Goal: Task Accomplishment & Management: Use online tool/utility

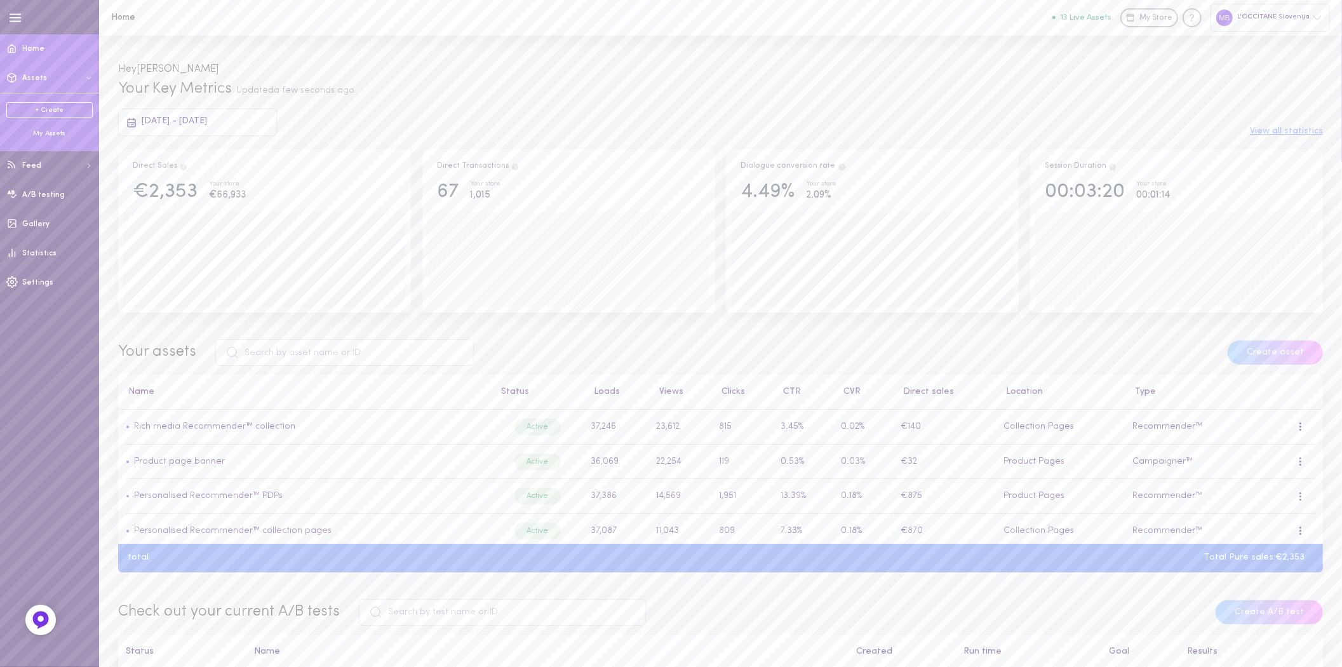
click at [53, 78] on button "Assets" at bounding box center [49, 78] width 99 height 29
click at [41, 161] on div "Manage feed" at bounding box center [49, 163] width 86 height 10
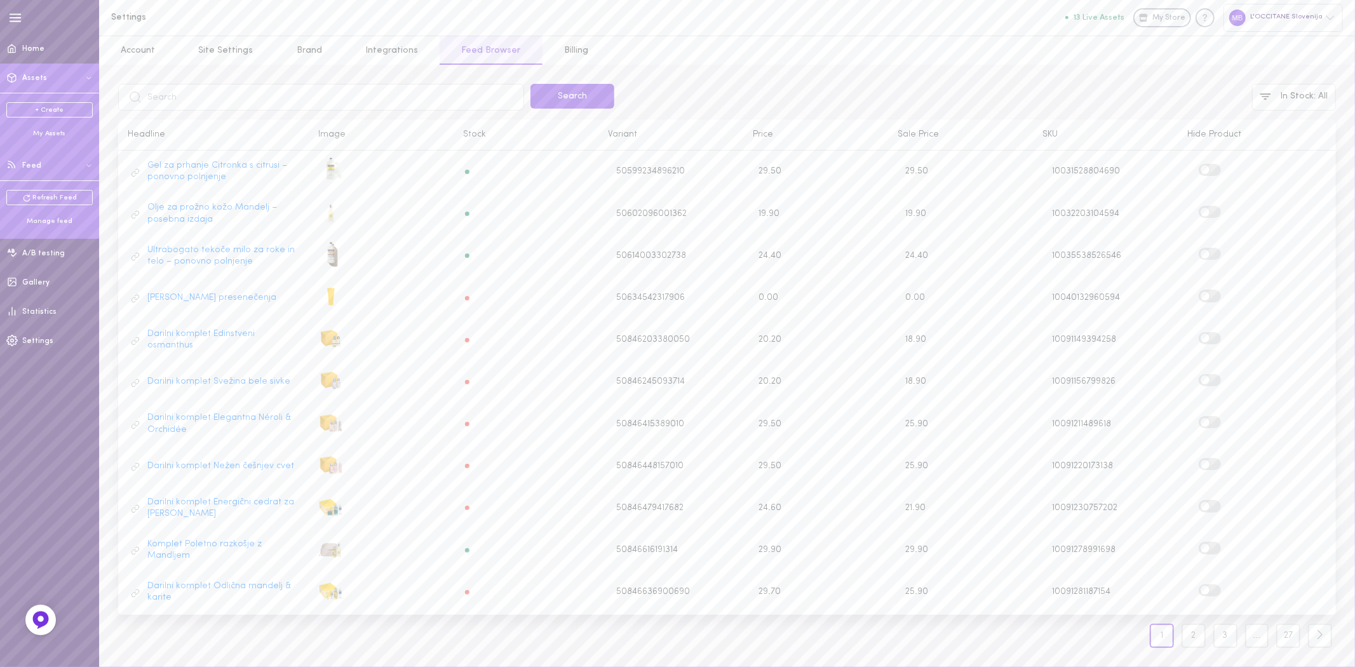
click at [27, 79] on span "Assets" at bounding box center [34, 78] width 25 height 8
click at [48, 134] on div "My Assets" at bounding box center [49, 134] width 86 height 10
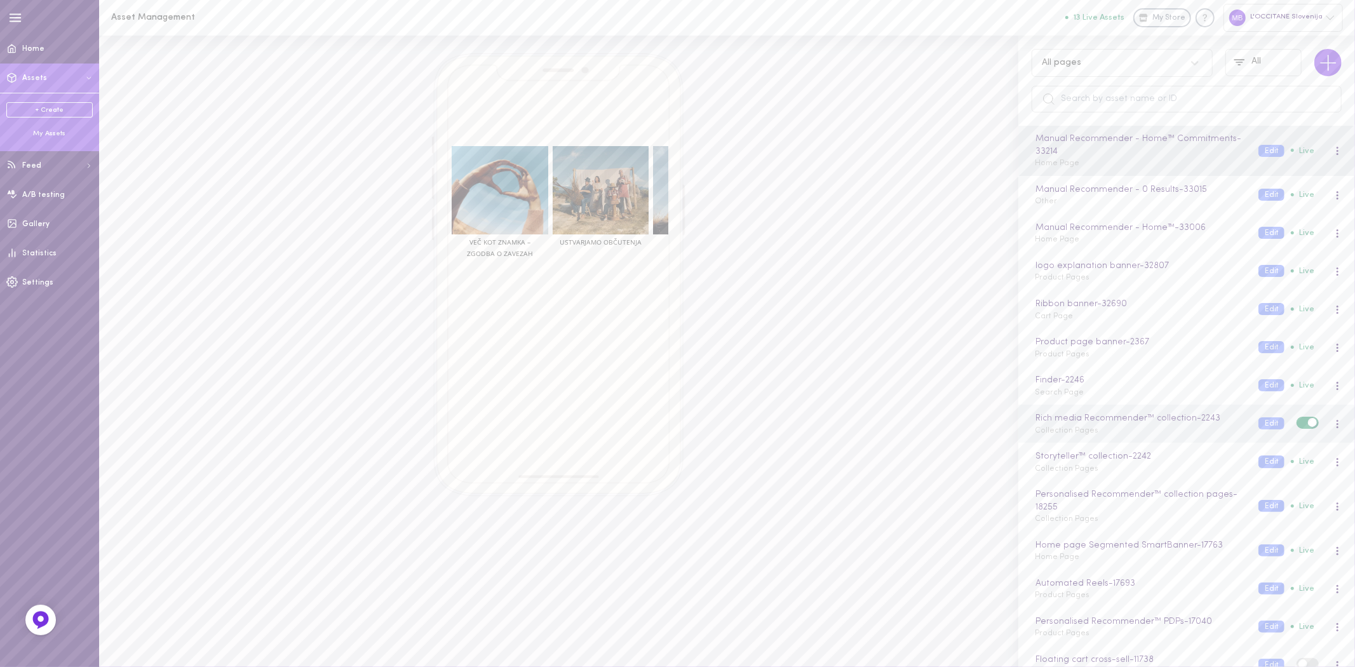
scroll to position [423, 0]
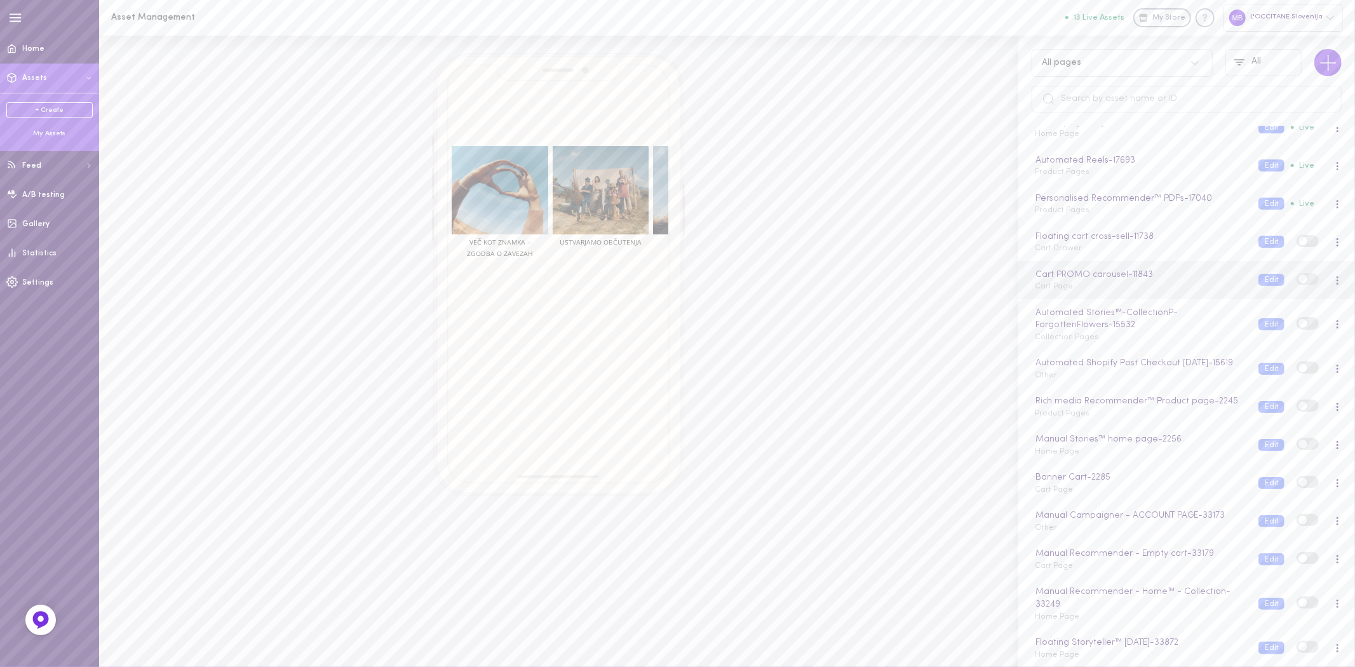
click at [1087, 292] on div "Cart PROMO carousel - 11843 Cart Page" at bounding box center [1137, 280] width 224 height 25
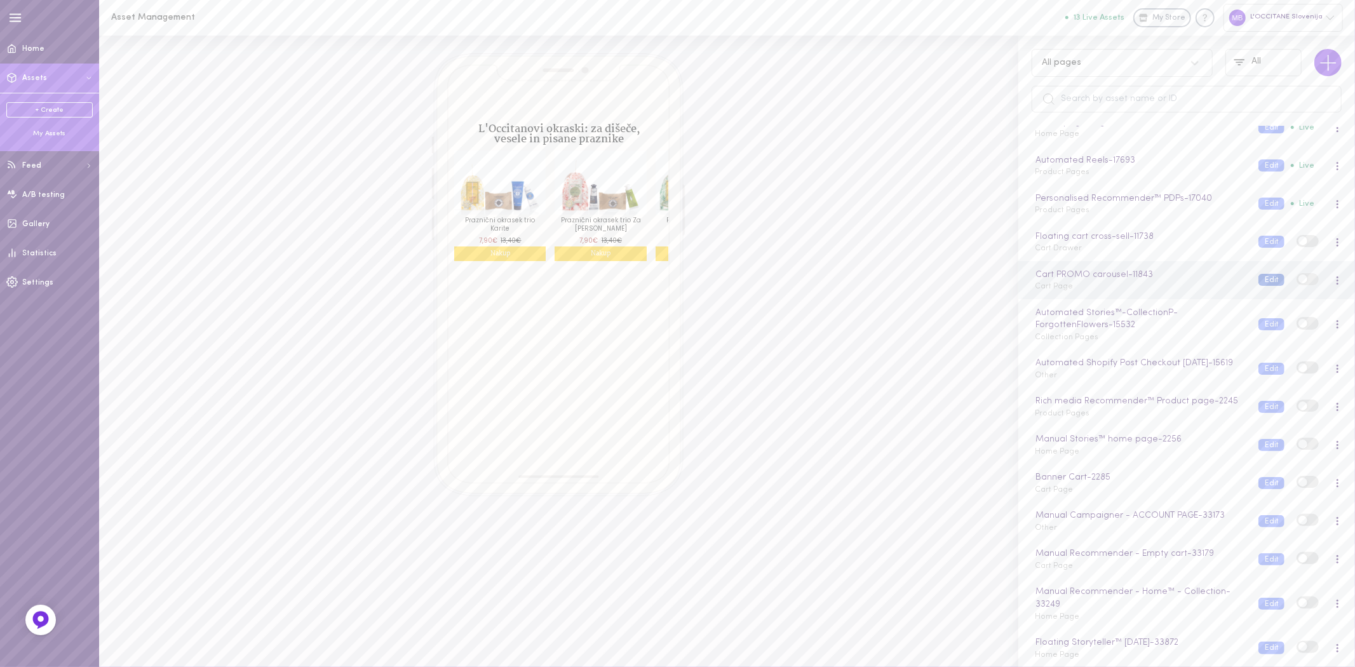
click at [1261, 286] on button "Edit" at bounding box center [1271, 280] width 26 height 12
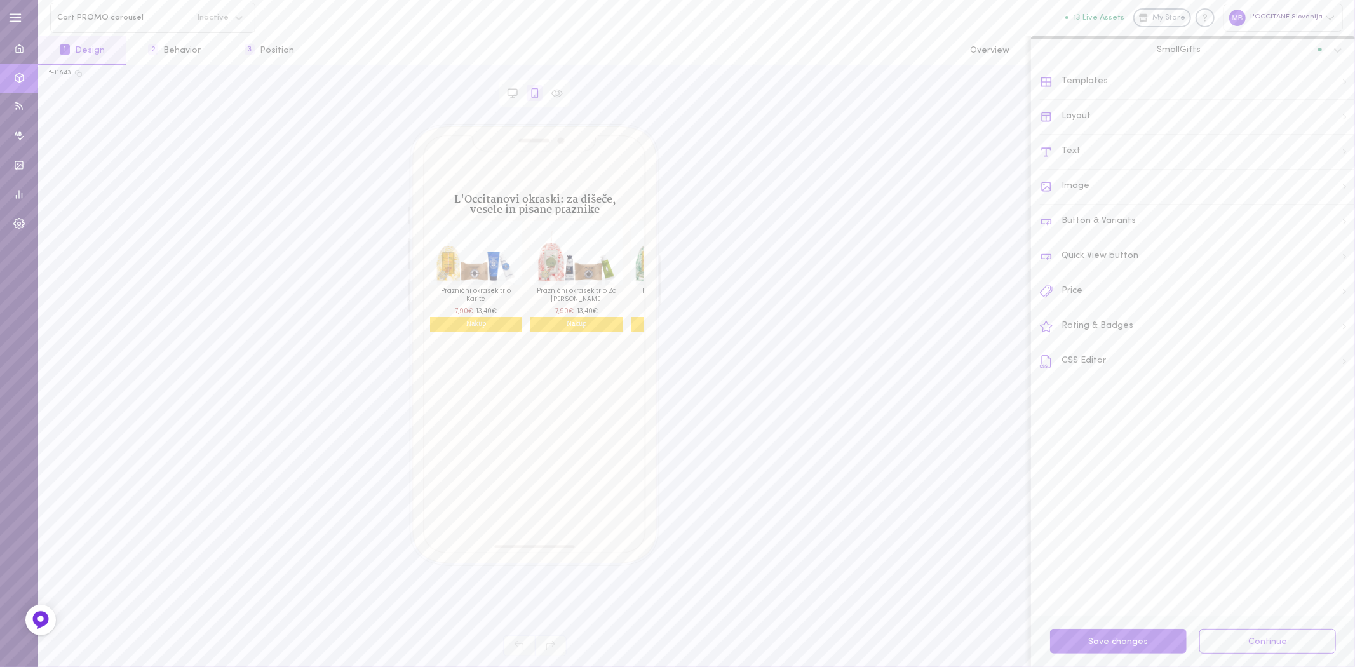
click at [1074, 147] on div "Text" at bounding box center [1197, 152] width 315 height 35
click at [188, 43] on button "2 Behavior" at bounding box center [174, 50] width 96 height 29
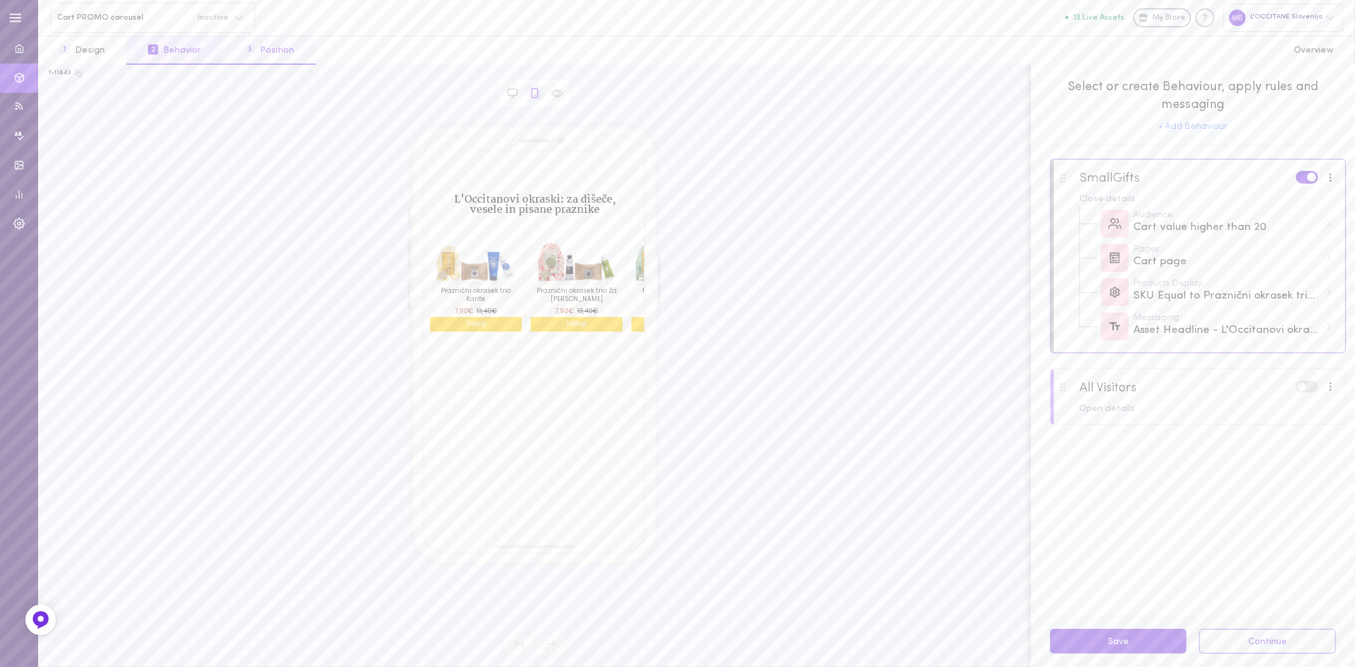
click at [276, 44] on button "3 Position" at bounding box center [269, 50] width 93 height 29
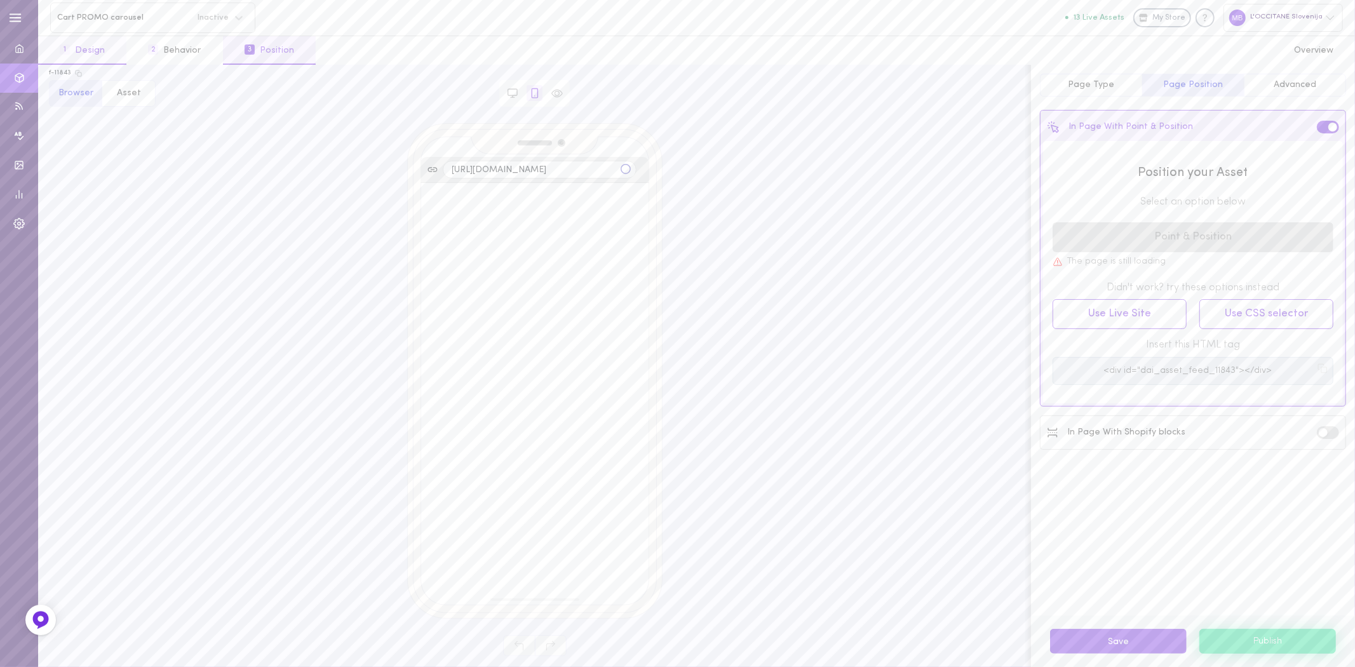
click at [77, 48] on button "1 Design" at bounding box center [82, 50] width 88 height 29
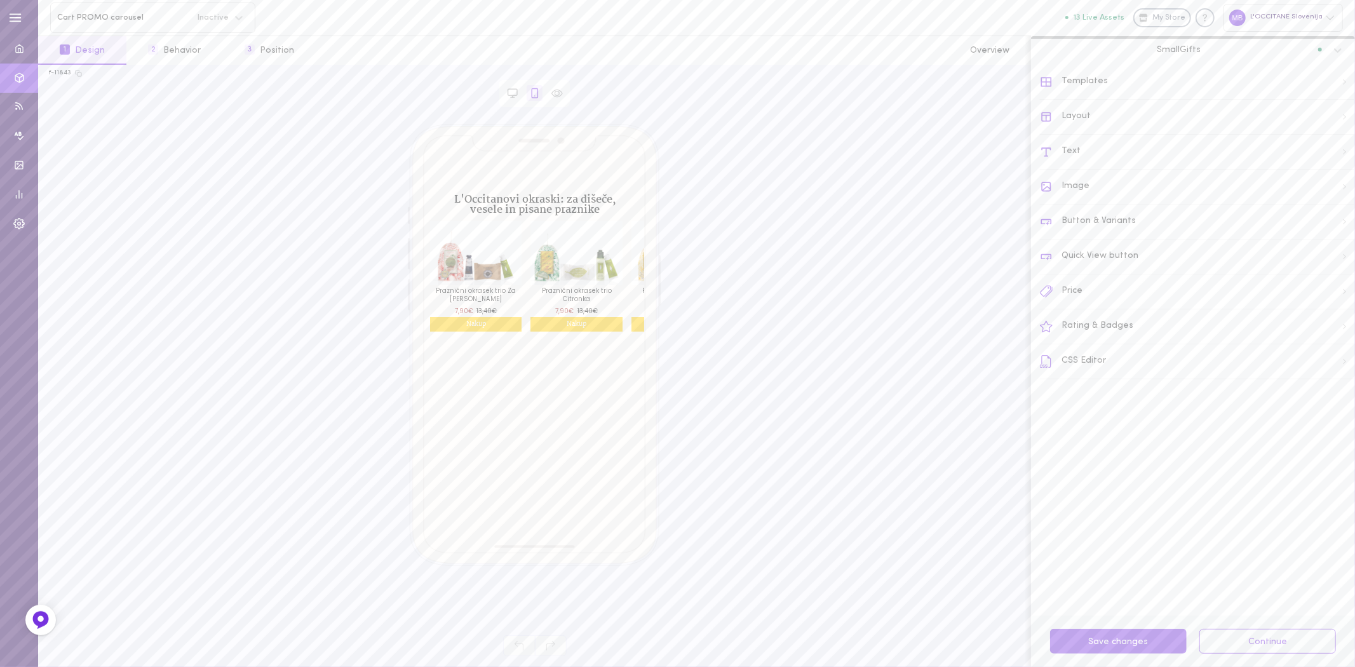
click at [1072, 147] on div "Text" at bounding box center [1197, 152] width 315 height 35
click at [1046, 83] on icon at bounding box center [1046, 81] width 11 height 7
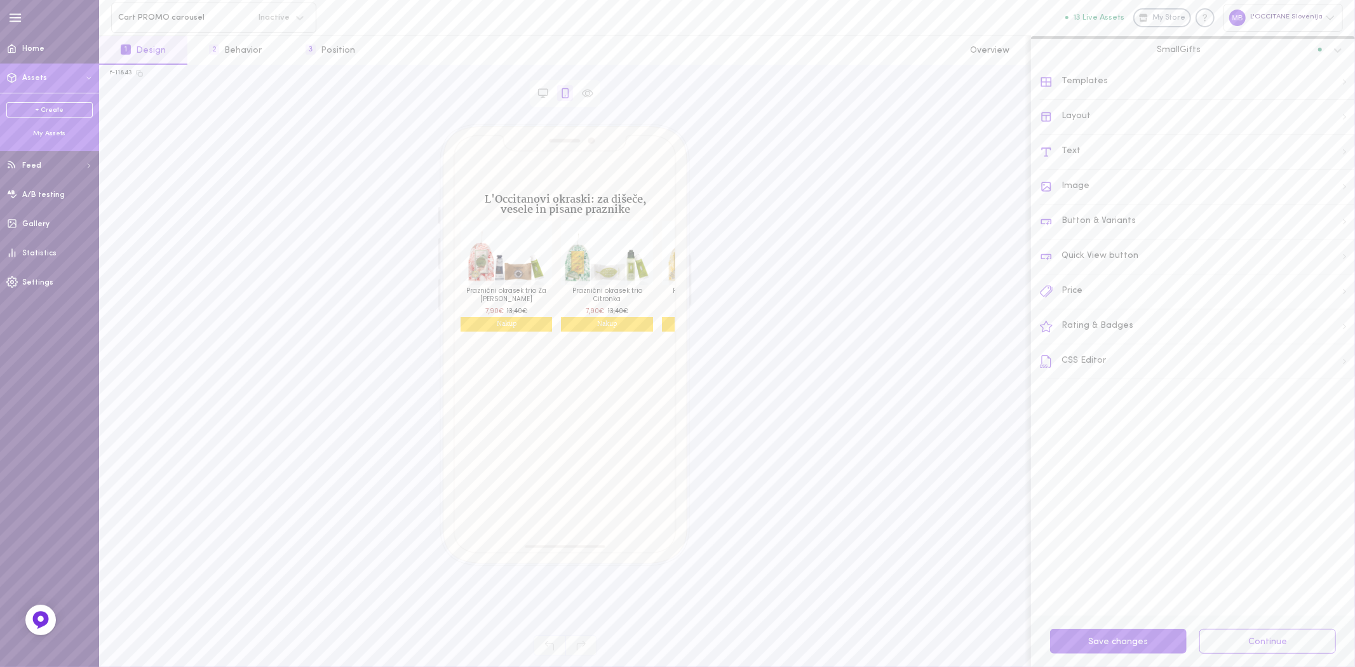
click at [30, 74] on span "Assets" at bounding box center [34, 78] width 25 height 8
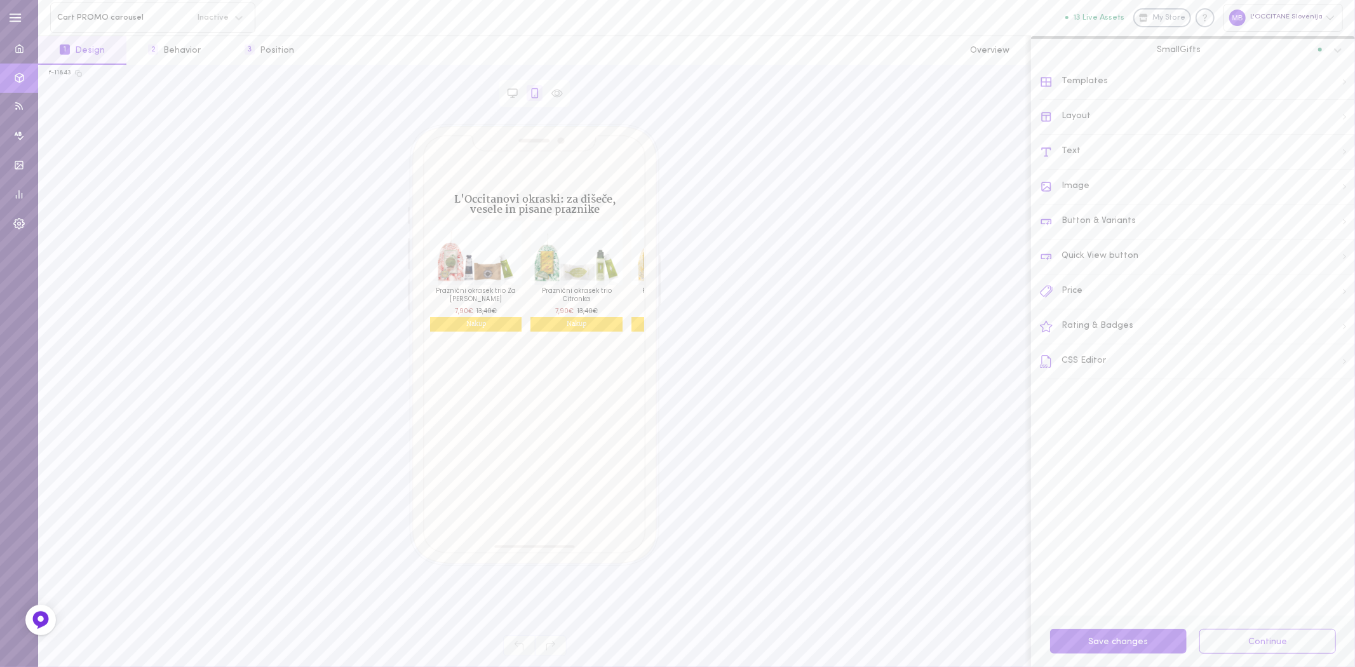
click at [923, 78] on div "f-11843" at bounding box center [534, 73] width 971 height 13
click at [538, 274] on span at bounding box center [575, 253] width 91 height 64
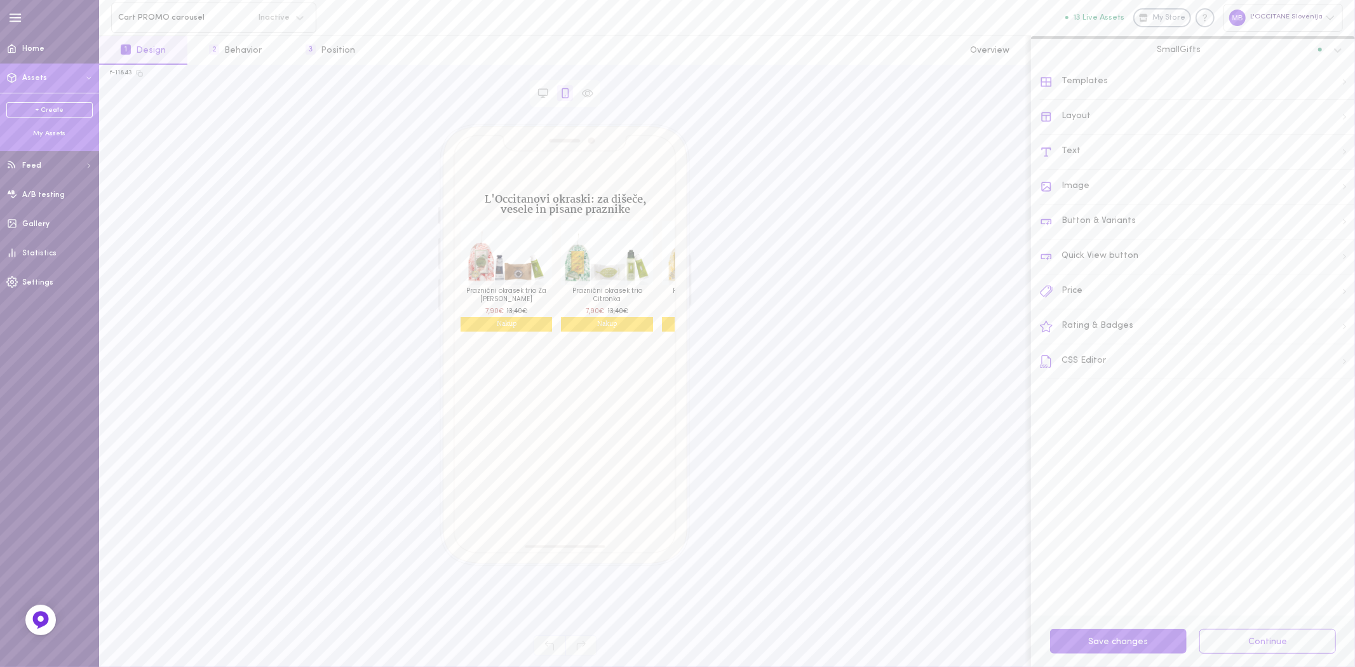
click at [29, 77] on span "Assets" at bounding box center [34, 78] width 25 height 8
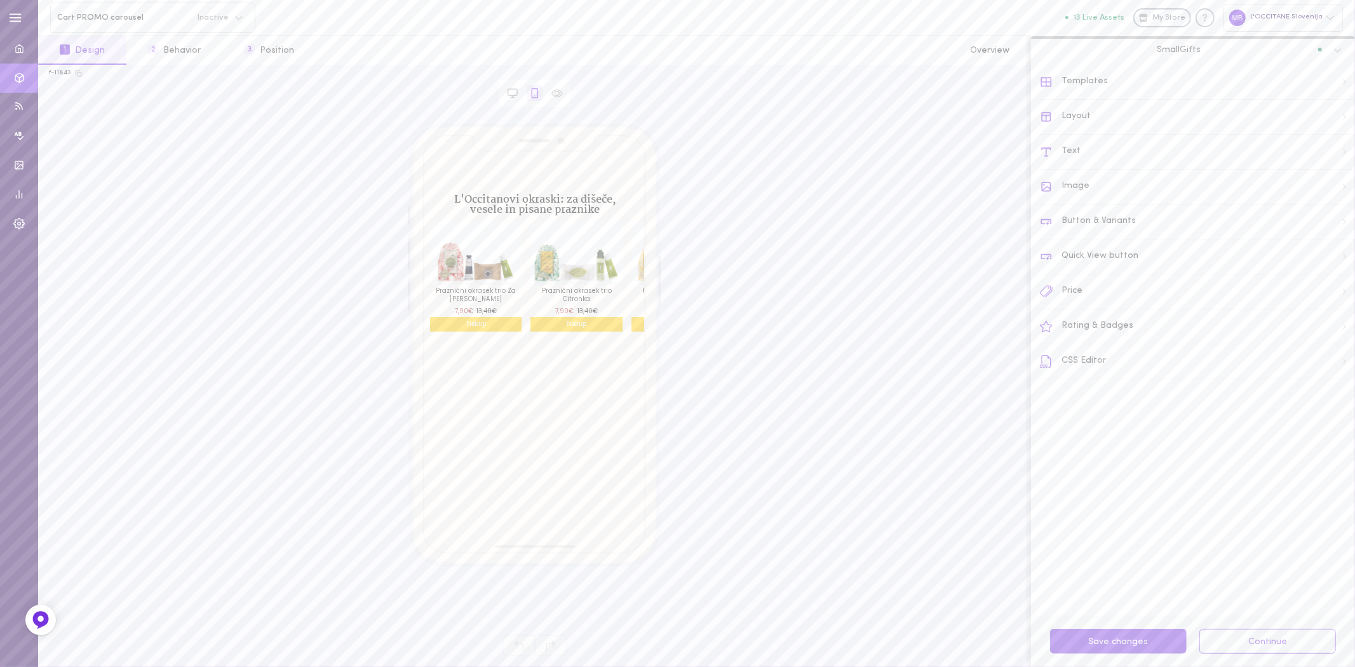
click at [186, 17] on span "Cart PROMO carousel" at bounding box center [123, 18] width 132 height 10
click at [753, 140] on div "L'Occitanovi okraski: za dišeče, vesele in pisane praznike Praznični okrasek tr…" at bounding box center [534, 371] width 971 height 494
click at [1338, 48] on icon at bounding box center [1337, 50] width 13 height 13
click at [866, 187] on div "L'Occitanovi okraski: za dišeče, vesele in pisane praznike Praznični okrasek tr…" at bounding box center [534, 371] width 971 height 494
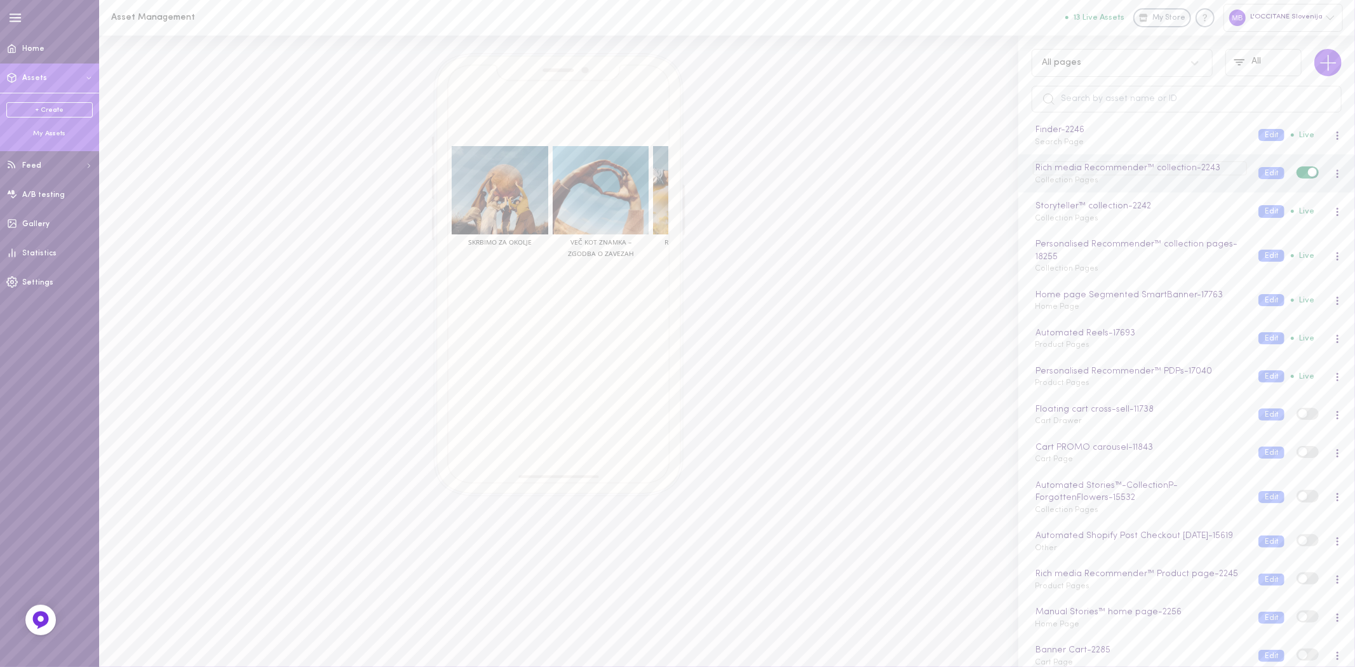
scroll to position [353, 0]
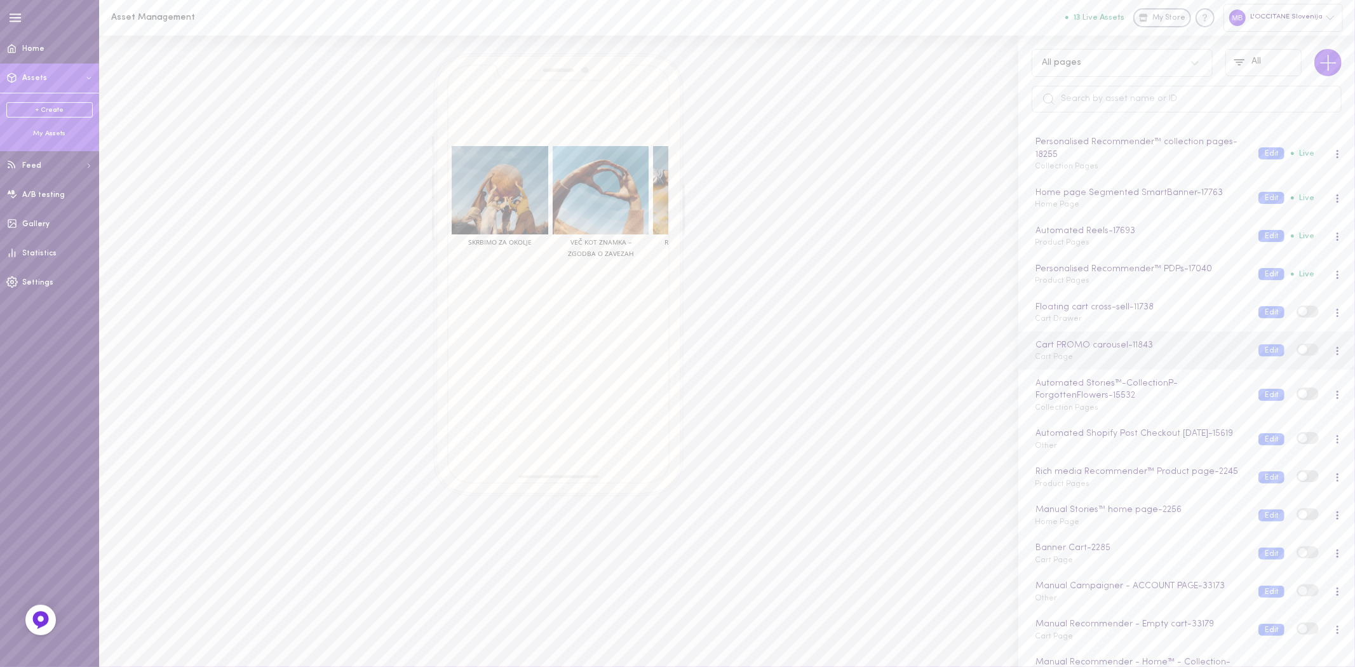
click at [1333, 353] on div at bounding box center [1337, 351] width 8 height 14
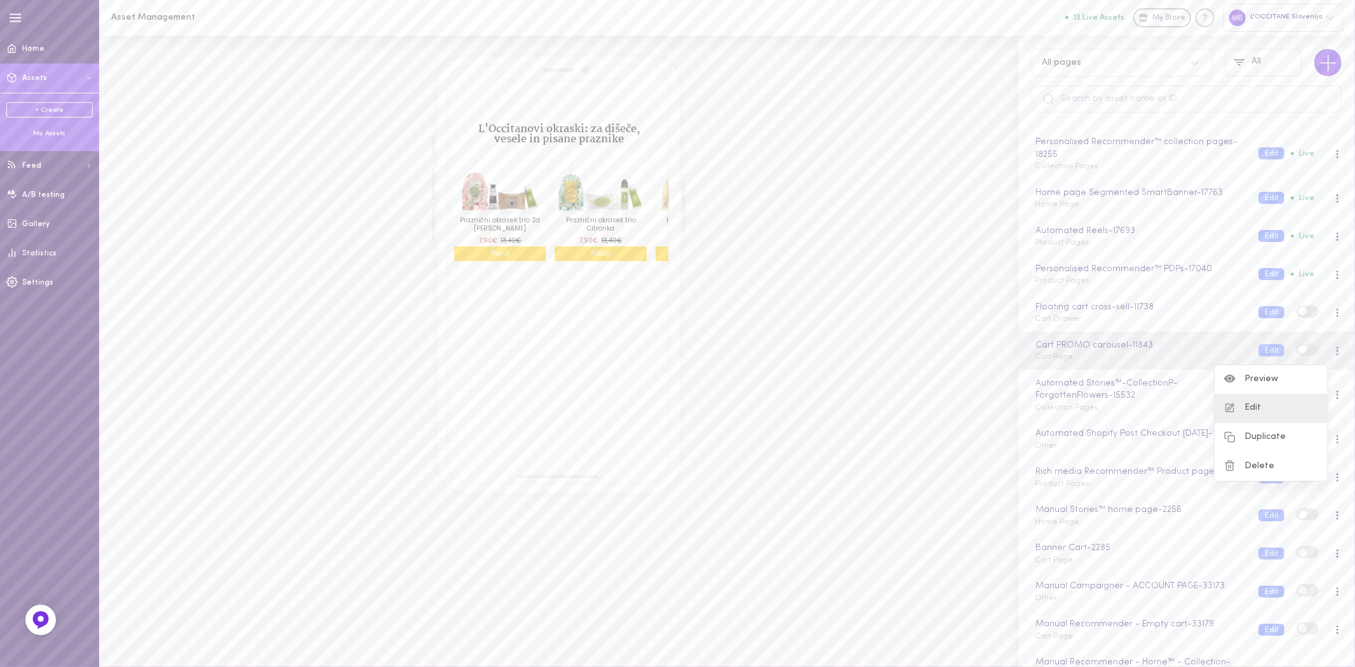
click at [1263, 404] on div "Edit" at bounding box center [1271, 408] width 113 height 29
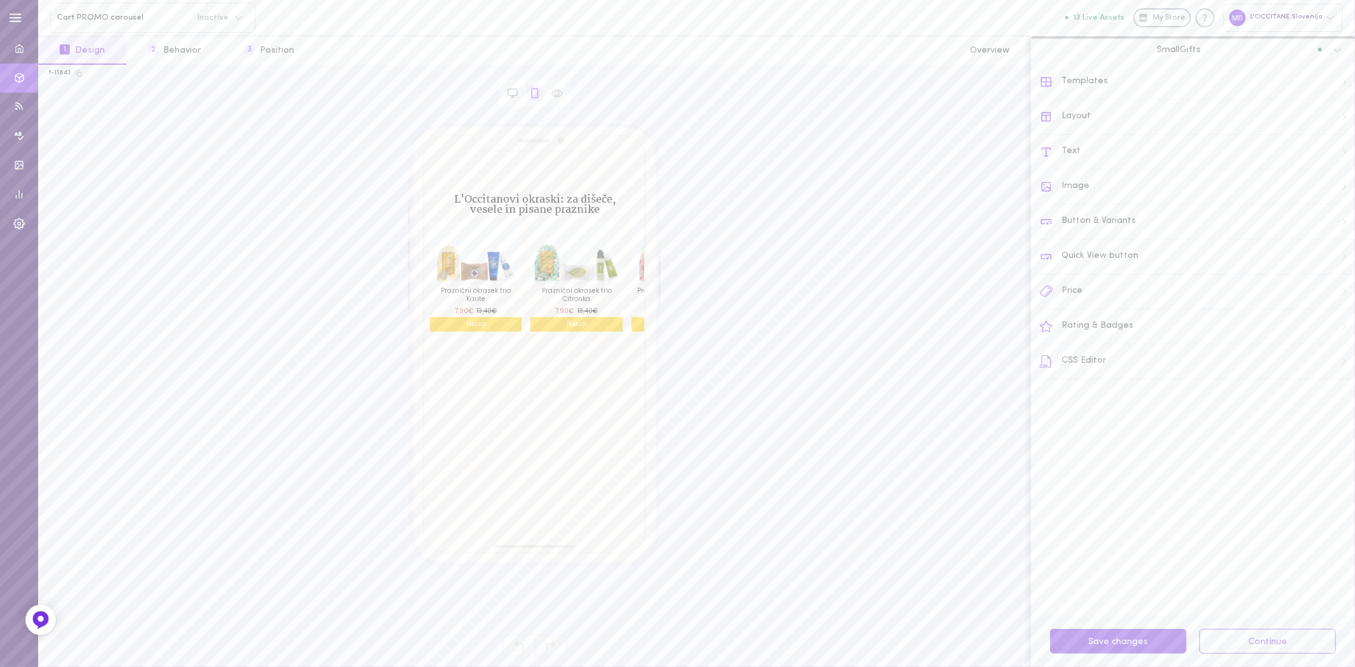
click at [64, 45] on span "1" at bounding box center [65, 49] width 10 height 10
click at [506, 245] on span at bounding box center [475, 253] width 91 height 64
click at [166, 46] on button "2 Behavior" at bounding box center [174, 50] width 96 height 29
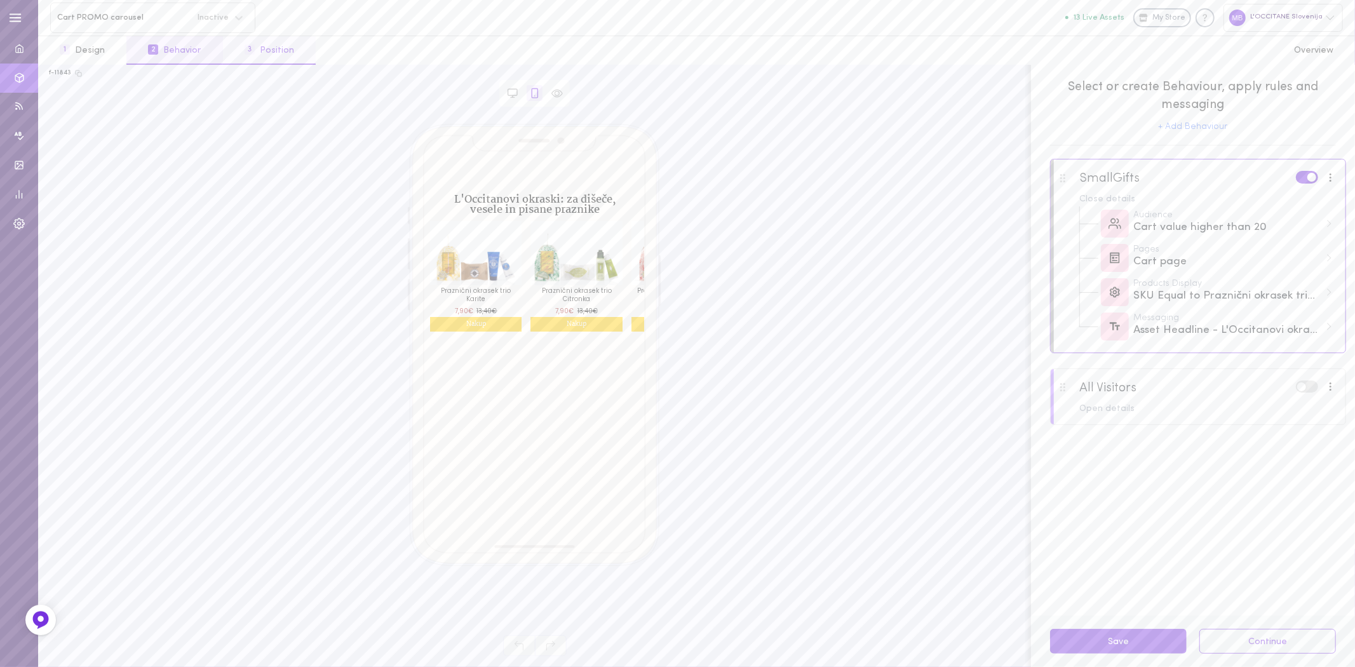
click at [259, 55] on button "3 Position" at bounding box center [269, 50] width 93 height 29
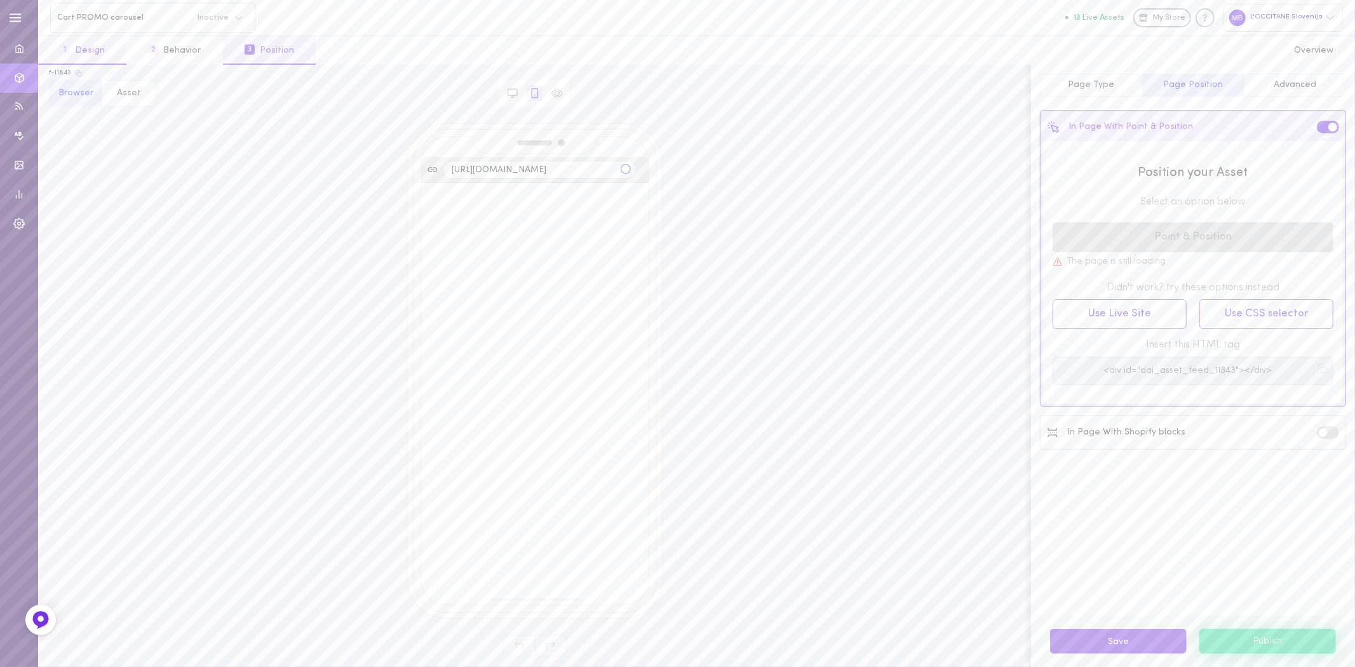
click at [79, 53] on button "1 Design" at bounding box center [82, 50] width 88 height 29
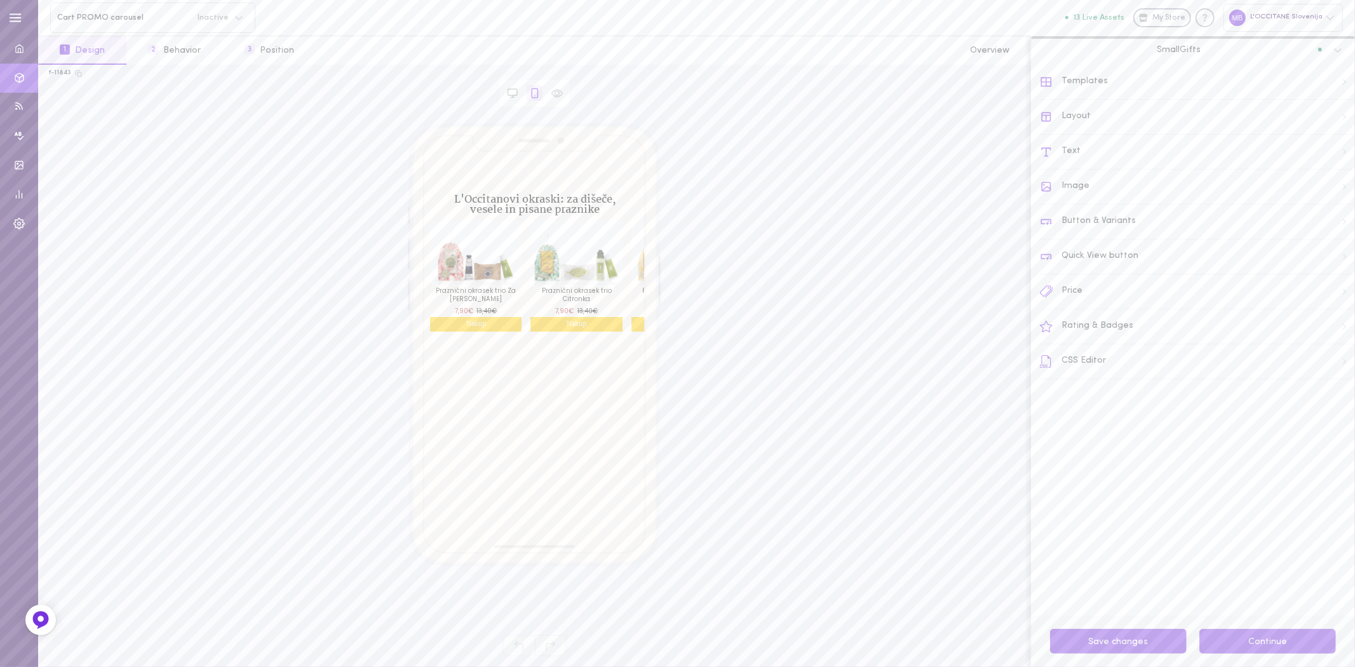
click at [1302, 637] on button "Continue" at bounding box center [1267, 641] width 137 height 25
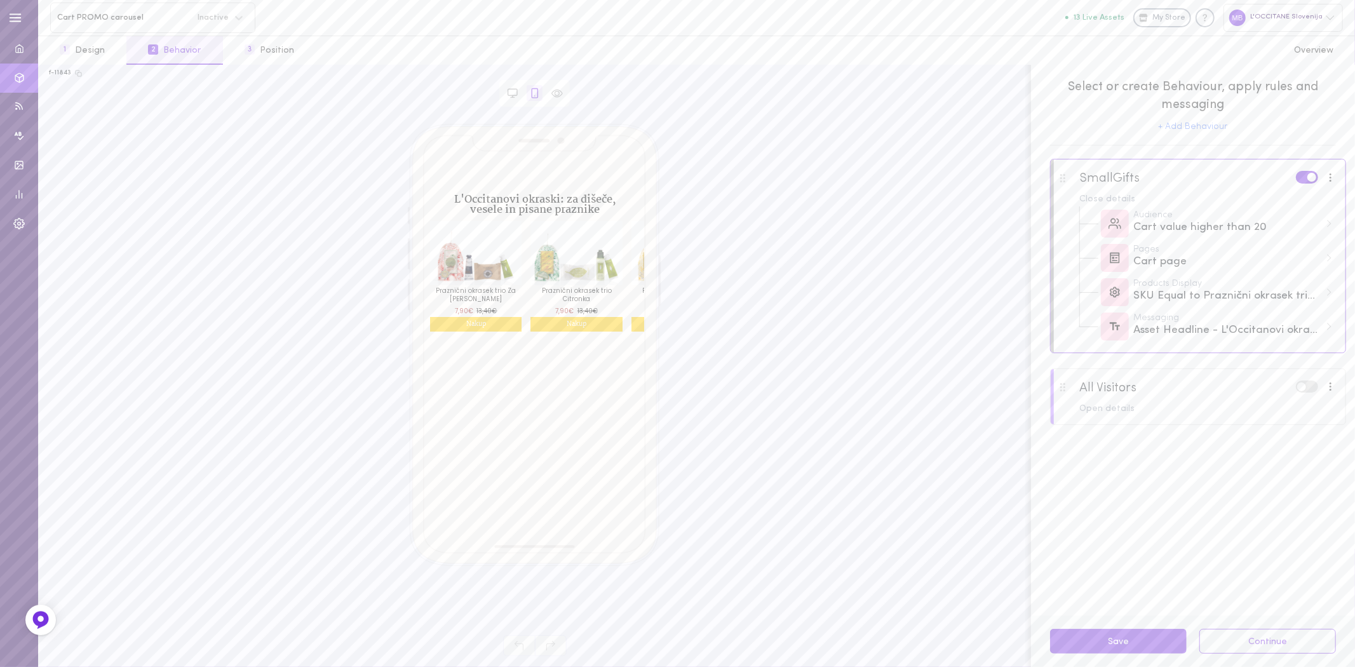
click at [1329, 179] on div at bounding box center [1330, 178] width 3 height 10
click at [1275, 242] on div "Edit Segment" at bounding box center [1279, 241] width 113 height 28
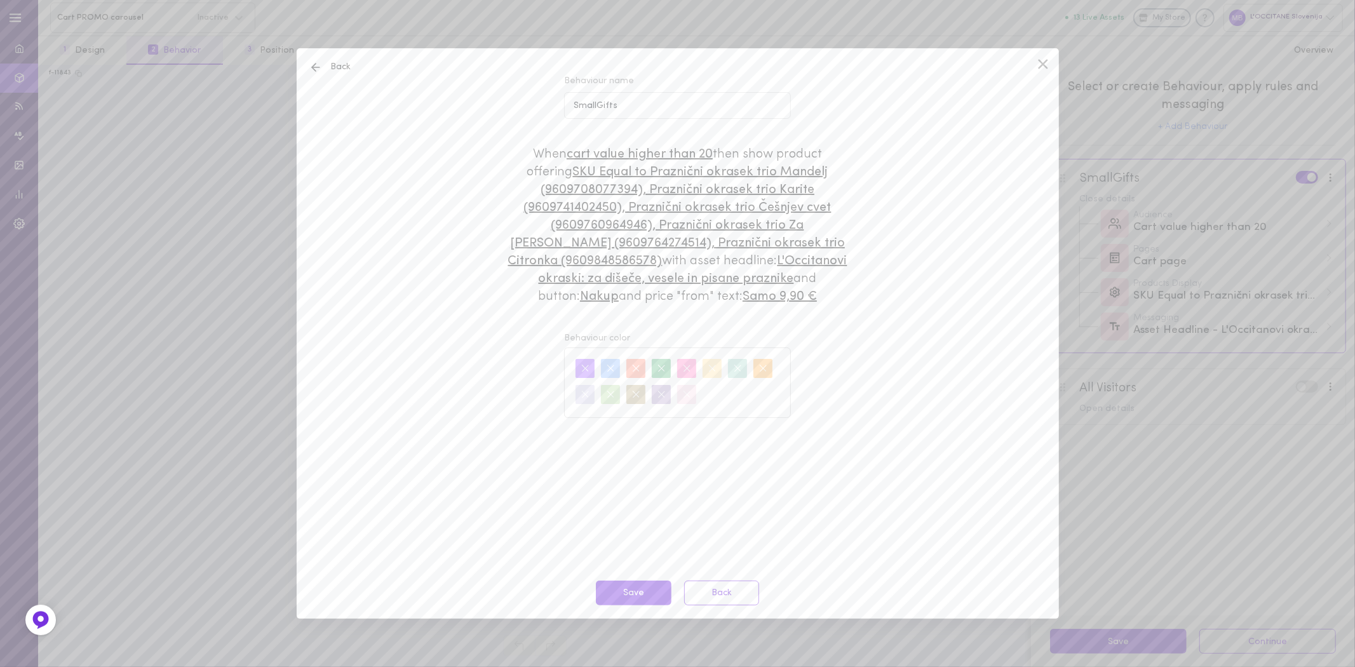
click at [1040, 60] on icon at bounding box center [1043, 64] width 10 height 10
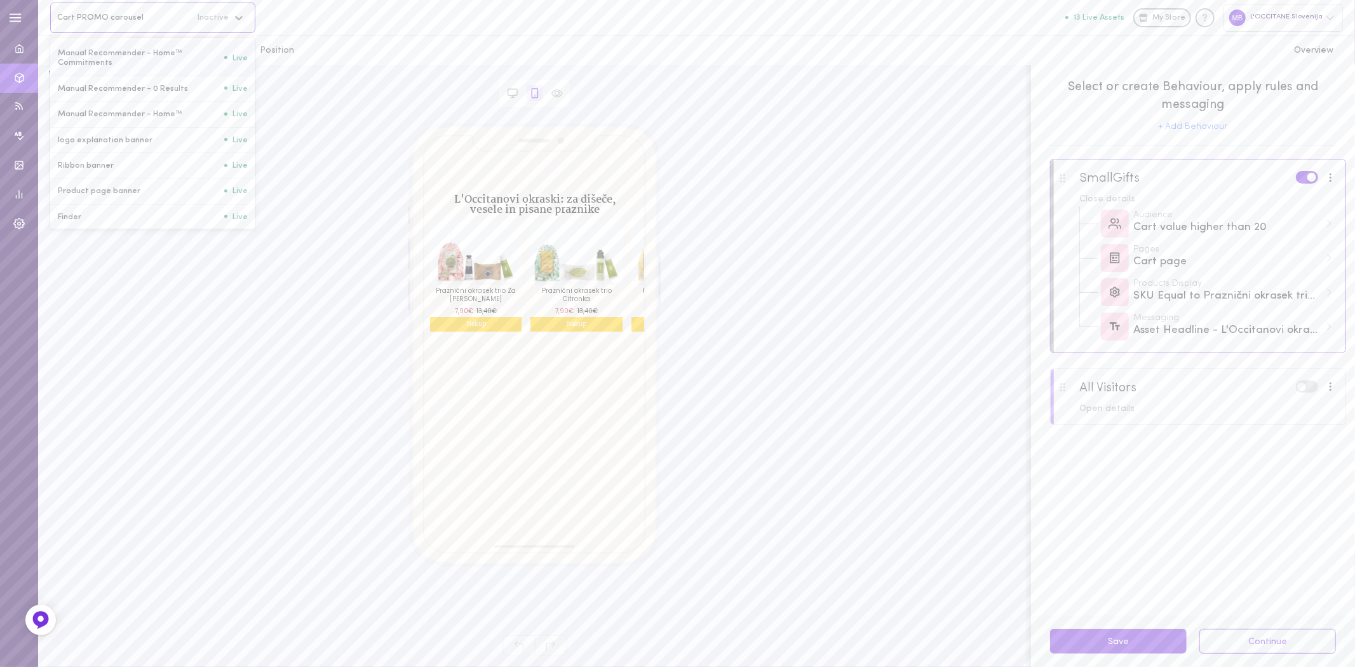
drag, startPoint x: 159, startPoint y: 19, endPoint x: 44, endPoint y: 14, distance: 114.5
click at [44, 14] on div "option [object Object] focused, 1 of 29. 29 results available. Use Up and Down …" at bounding box center [696, 18] width 1317 height 36
drag, startPoint x: 138, startPoint y: 14, endPoint x: 97, endPoint y: 16, distance: 41.3
click at [97, 16] on span "Cart PROMO carousel" at bounding box center [123, 18] width 132 height 10
